Goal: Book appointment/travel/reservation

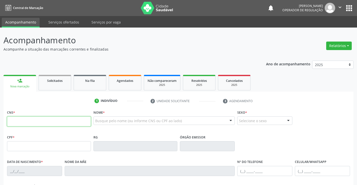
click at [28, 122] on input "text" at bounding box center [49, 122] width 84 height 10
type input "708 1036 4139 8540"
type input "0327866624"
type input "[DATE]"
type input "[PHONE_NUMBER]"
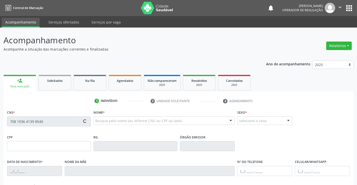
type input "[PHONE_NUMBER]"
type input "405.227.925-53"
type input "96"
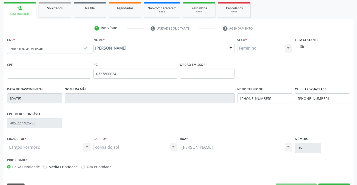
scroll to position [75, 0]
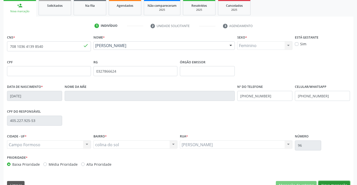
click at [328, 184] on button "Nova marcação" at bounding box center [335, 185] width 32 height 9
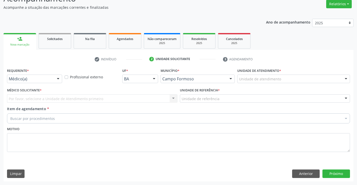
scroll to position [42, 0]
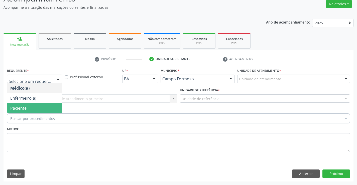
click at [34, 105] on span "Paciente" at bounding box center [34, 108] width 55 height 10
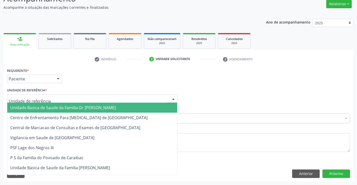
click at [43, 102] on div at bounding box center [92, 99] width 171 height 9
click at [44, 105] on span "Unidade Basica de Saude da Familia Dr [PERSON_NAME]" at bounding box center [63, 108] width 106 height 6
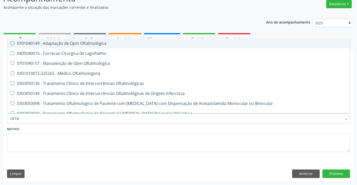
type input "OFTAL"
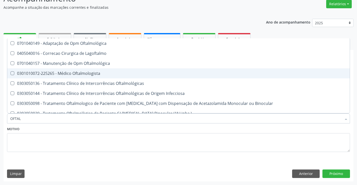
click at [94, 72] on div "0301010072-225265 - Médico Oftalmologista" at bounding box center [178, 73] width 337 height 4
checkbox Oftalmologista "true"
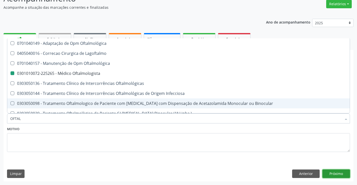
click at [339, 173] on button "Próximo" at bounding box center [337, 174] width 28 height 9
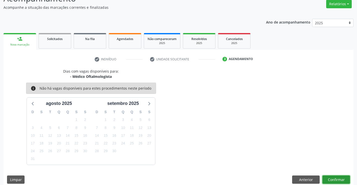
click at [332, 179] on button "Confirmar" at bounding box center [337, 180] width 28 height 9
click at [336, 180] on button "Confirmar" at bounding box center [337, 180] width 28 height 9
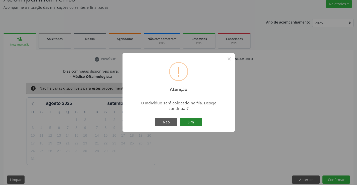
click at [193, 119] on button "Sim" at bounding box center [191, 122] width 23 height 9
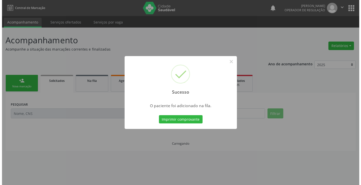
scroll to position [0, 0]
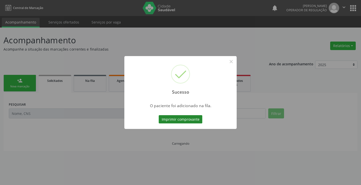
click at [191, 119] on button "Imprimir comprovante" at bounding box center [181, 119] width 44 height 9
